Goal: Information Seeking & Learning: Learn about a topic

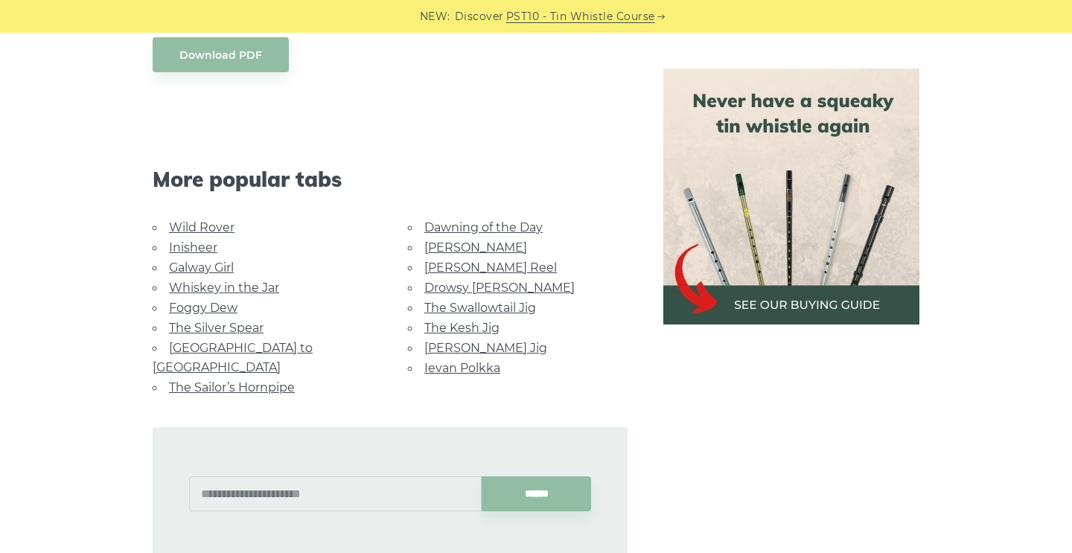
scroll to position [889, 0]
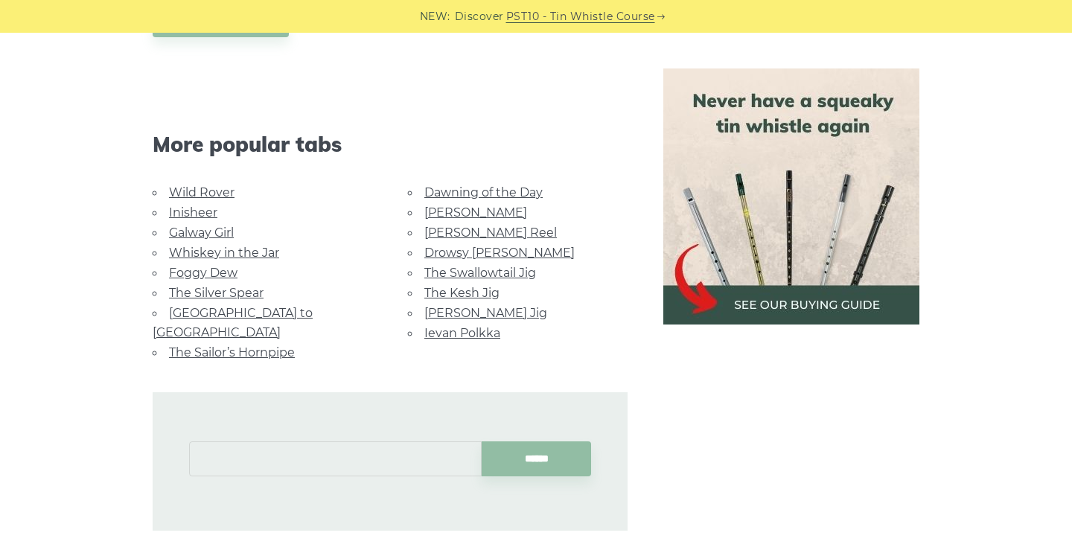
click at [336, 448] on input "text" at bounding box center [335, 458] width 292 height 35
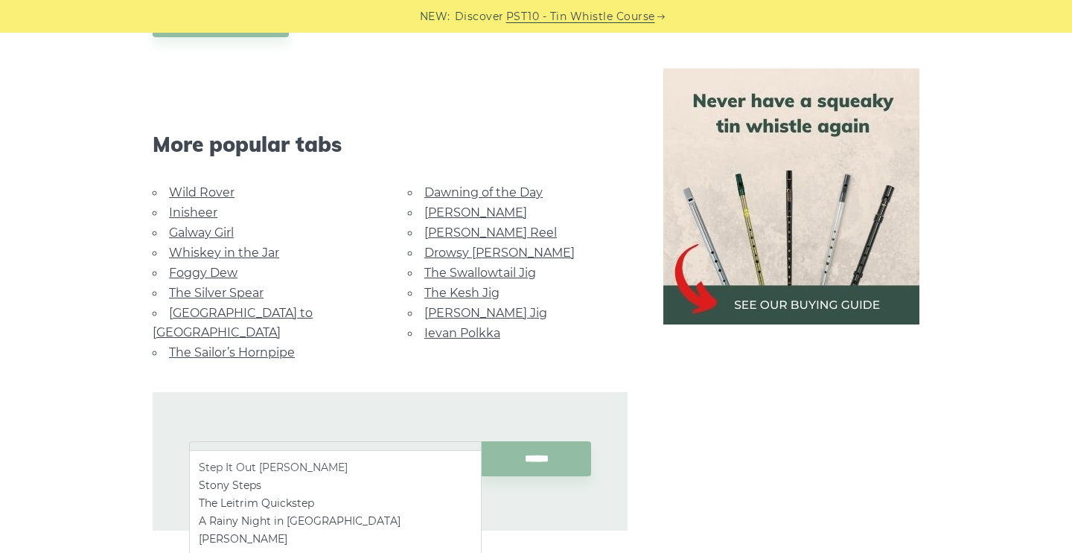
click at [294, 467] on li "Step It Out [PERSON_NAME]" at bounding box center [335, 467] width 273 height 18
type input "**********"
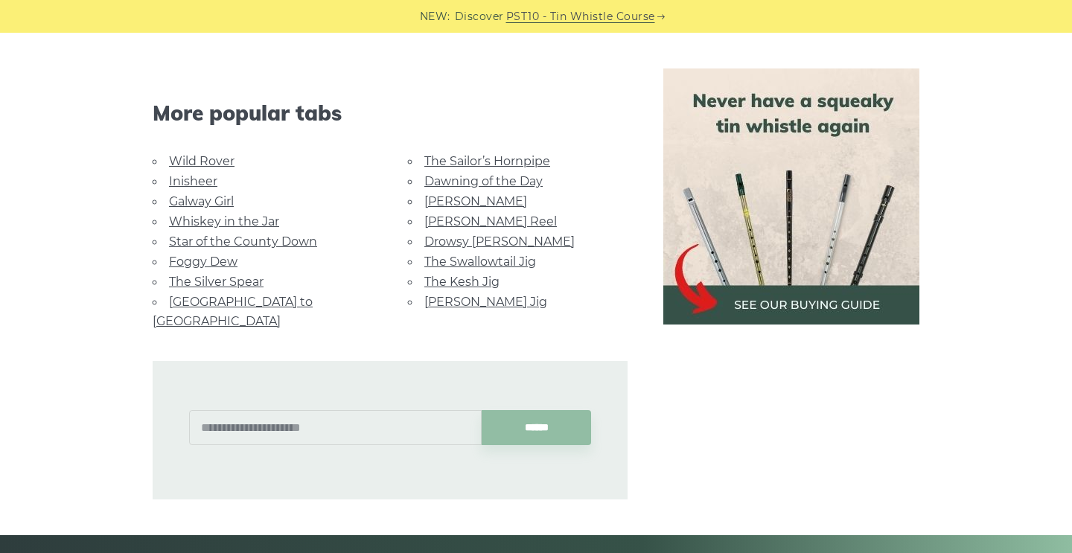
scroll to position [1092, 0]
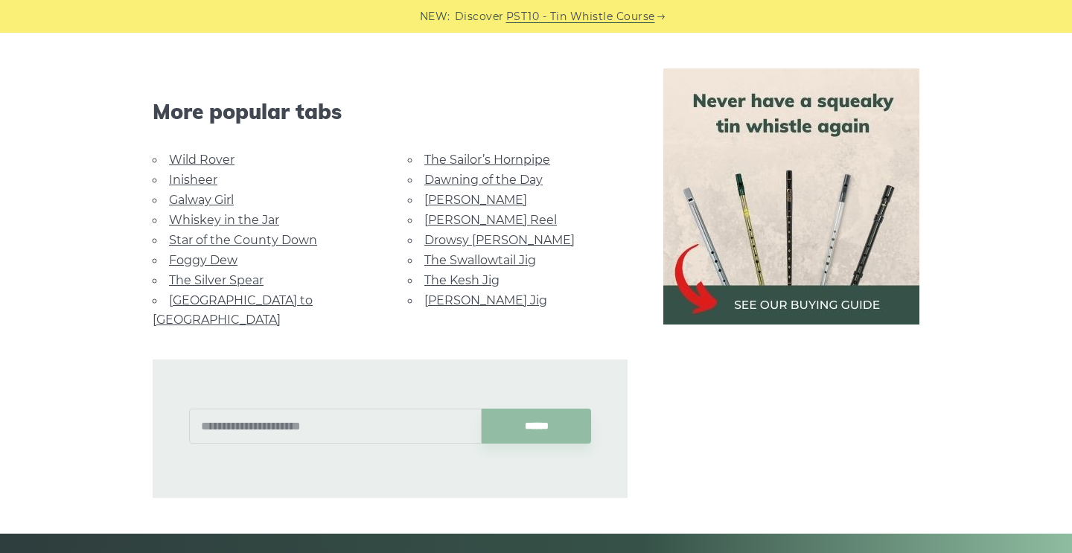
click at [461, 293] on link "[PERSON_NAME] Jig" at bounding box center [485, 300] width 123 height 14
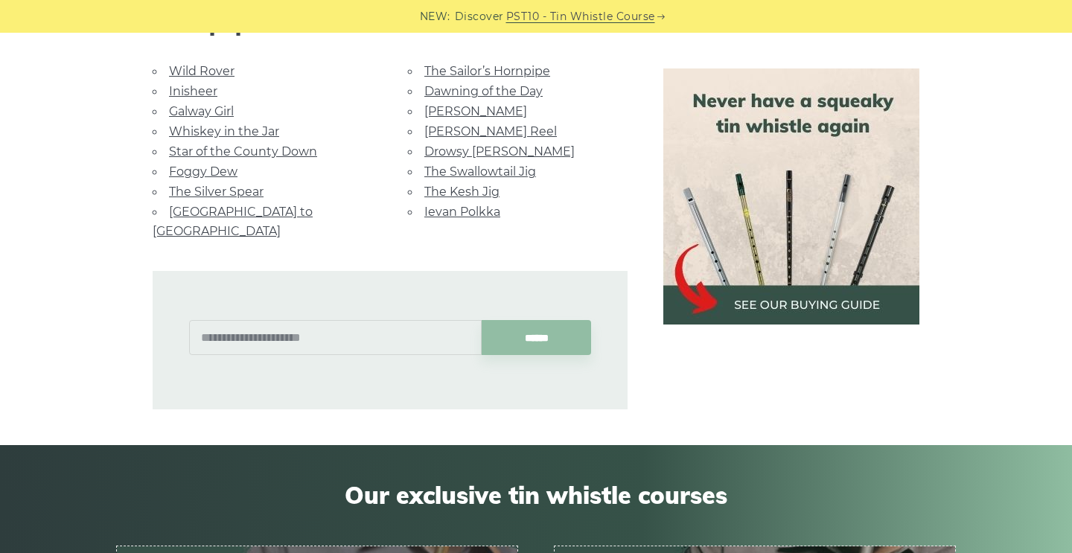
scroll to position [1048, 0]
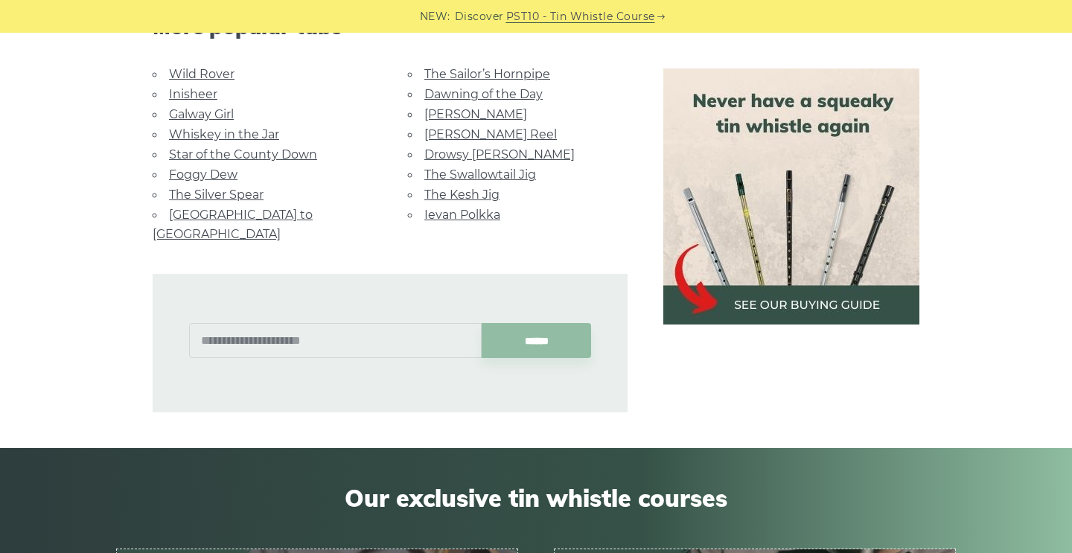
click at [472, 193] on link "The Kesh Jig" at bounding box center [461, 195] width 75 height 14
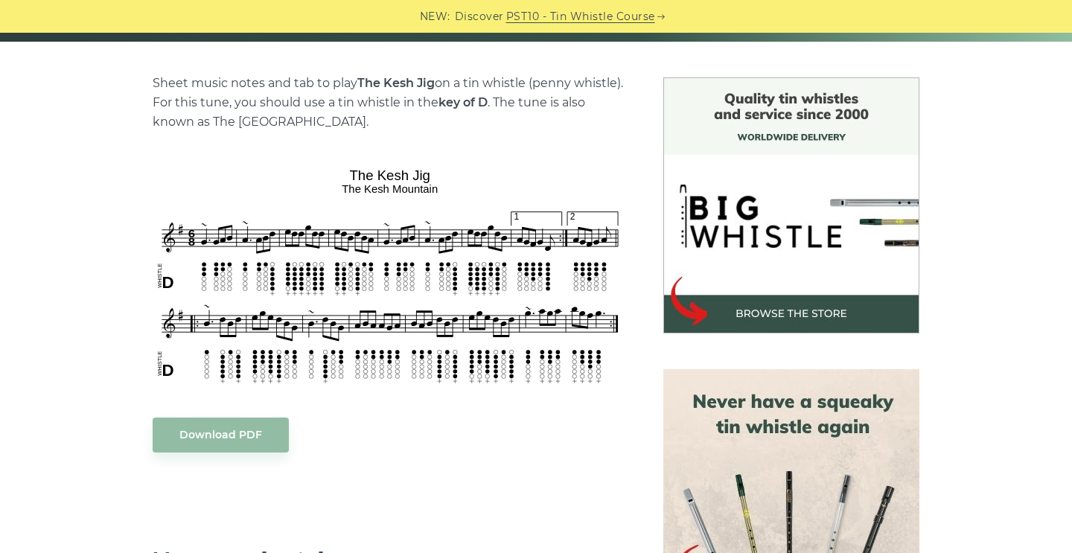
scroll to position [345, 0]
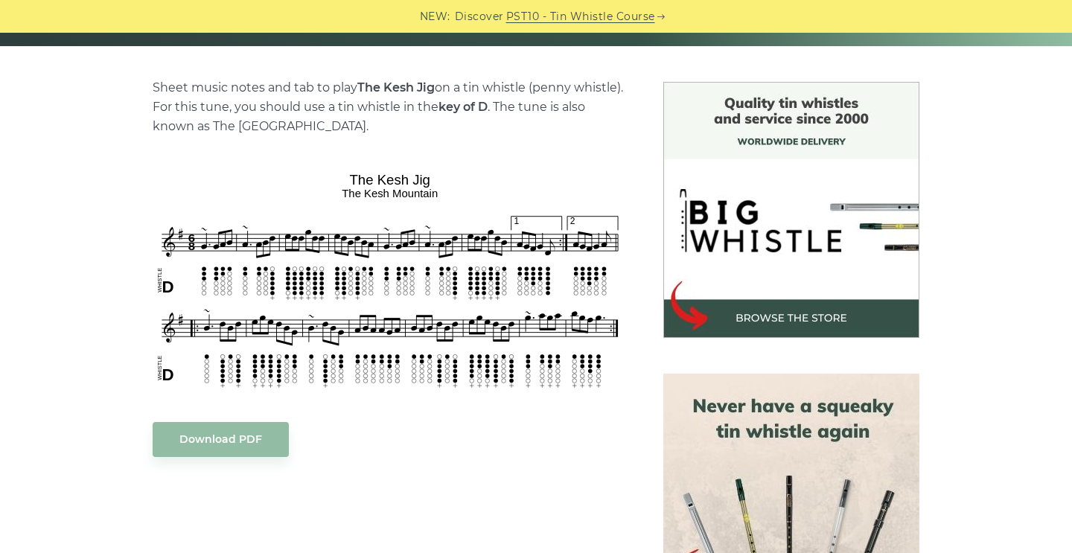
click at [773, 313] on img at bounding box center [791, 210] width 256 height 256
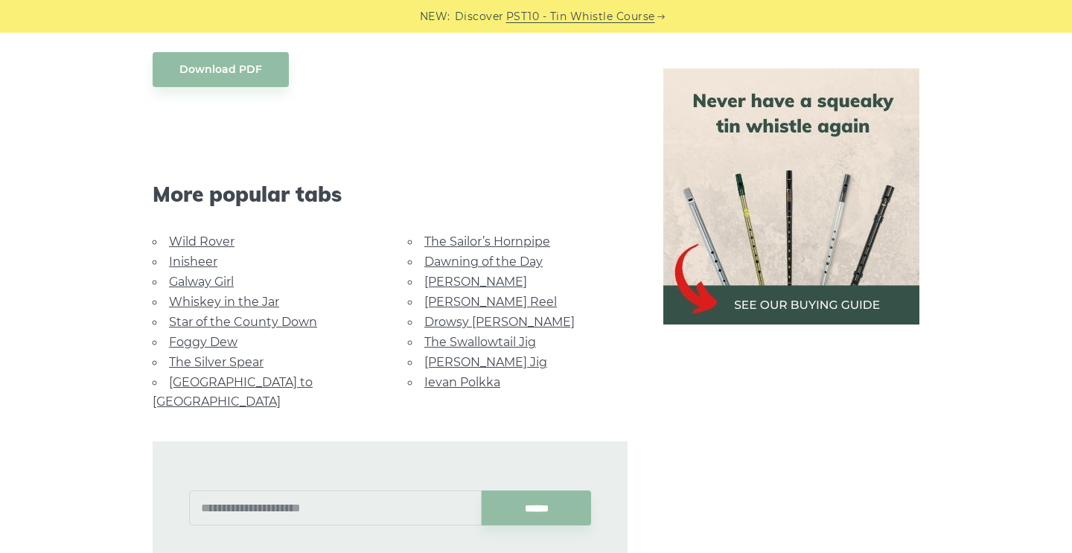
scroll to position [778, 0]
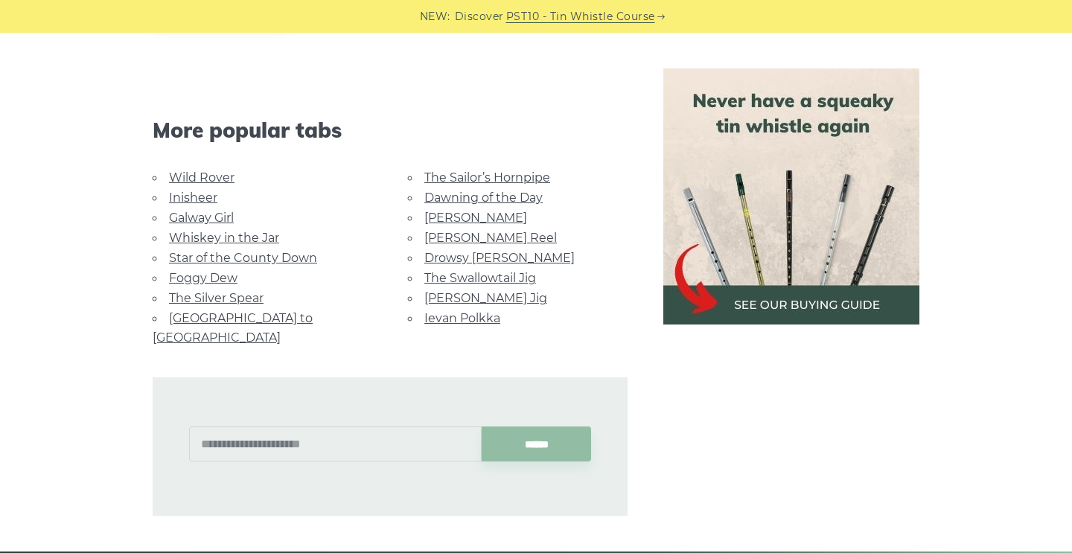
click at [492, 173] on link "The Sailor’s Hornpipe" at bounding box center [487, 177] width 126 height 14
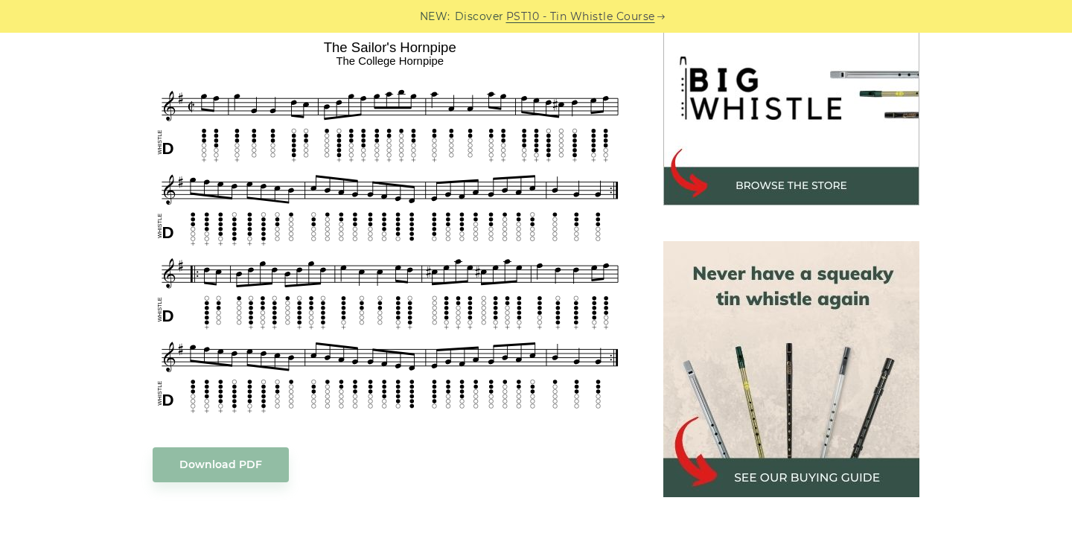
scroll to position [479, 0]
